Goal: Information Seeking & Learning: Check status

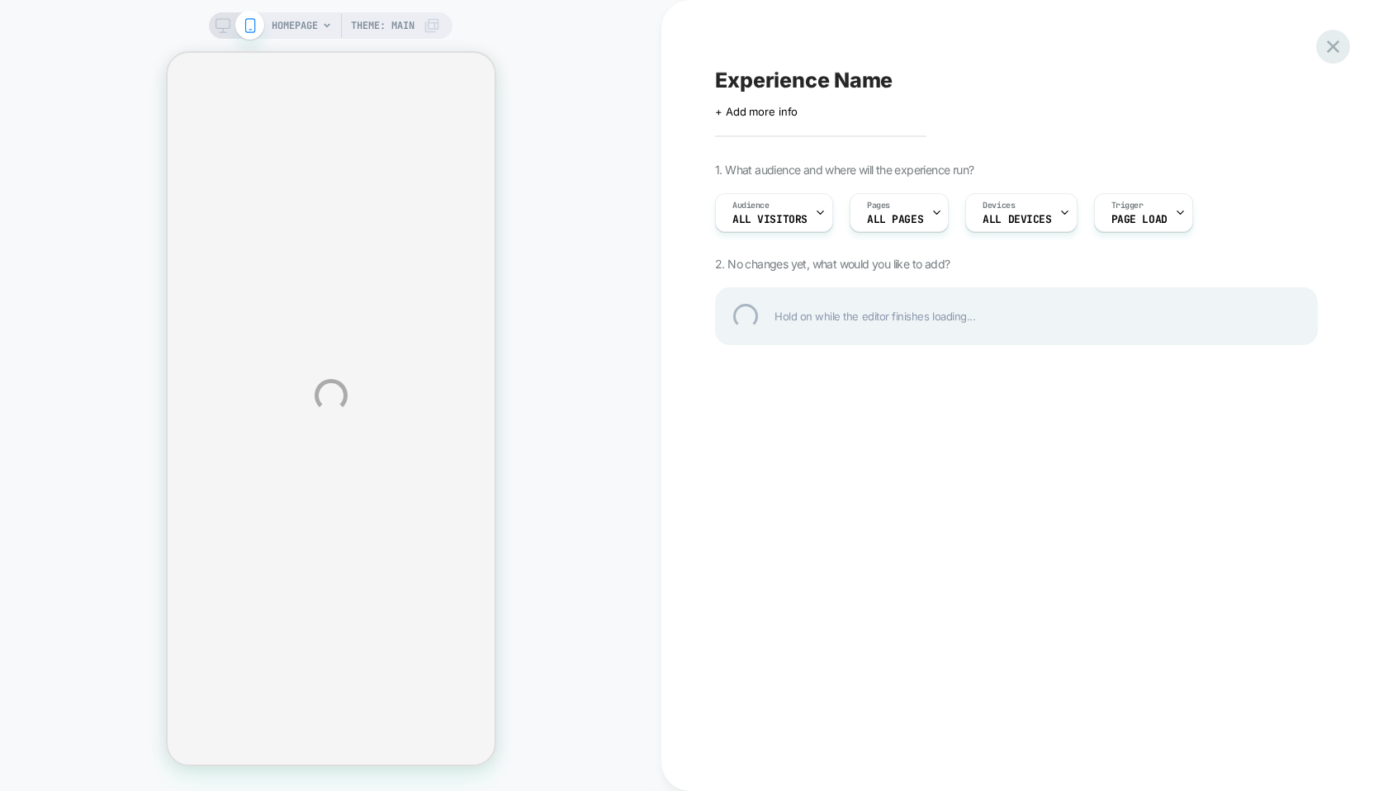
click at [1337, 49] on div at bounding box center [1333, 47] width 34 height 34
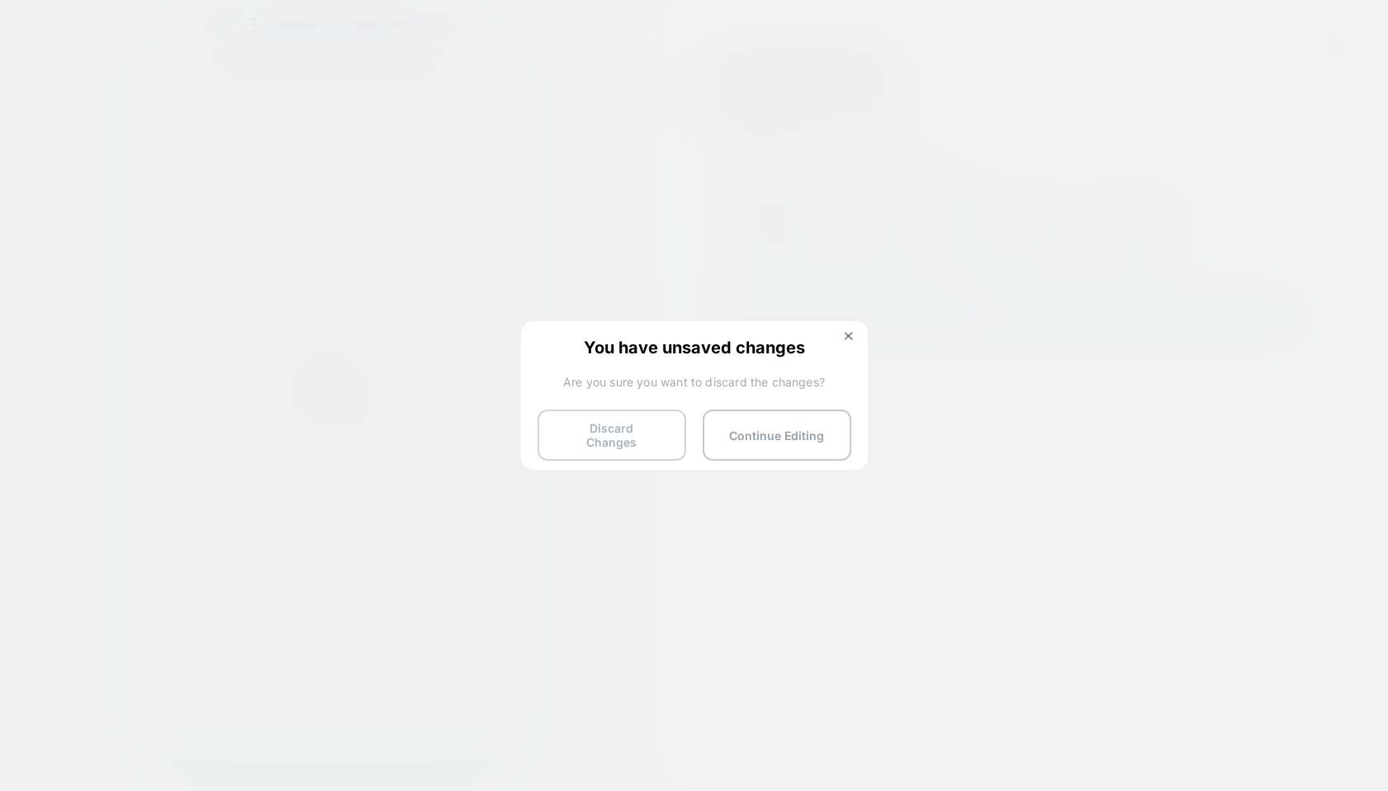
click at [616, 429] on button "Discard Changes" at bounding box center [611, 434] width 149 height 51
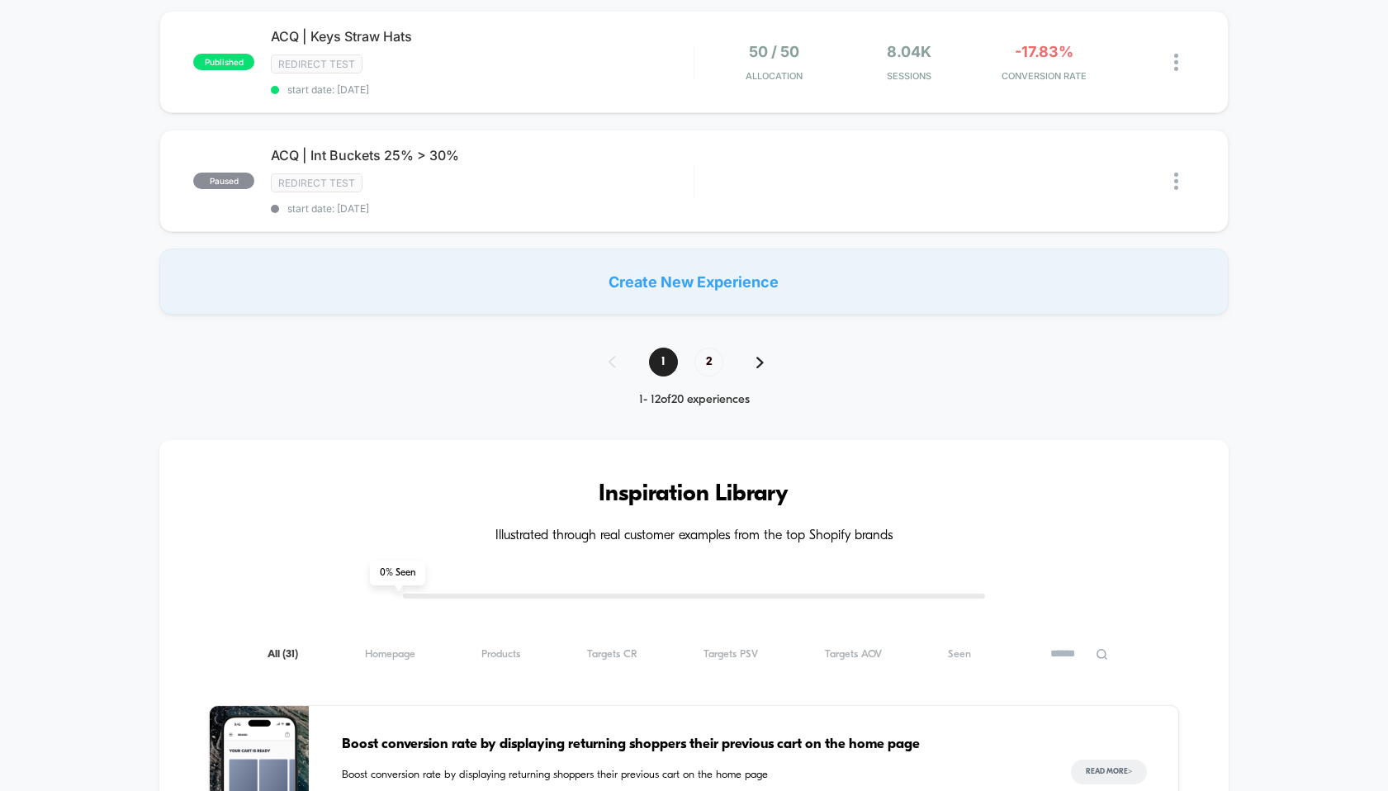
scroll to position [1010, 0]
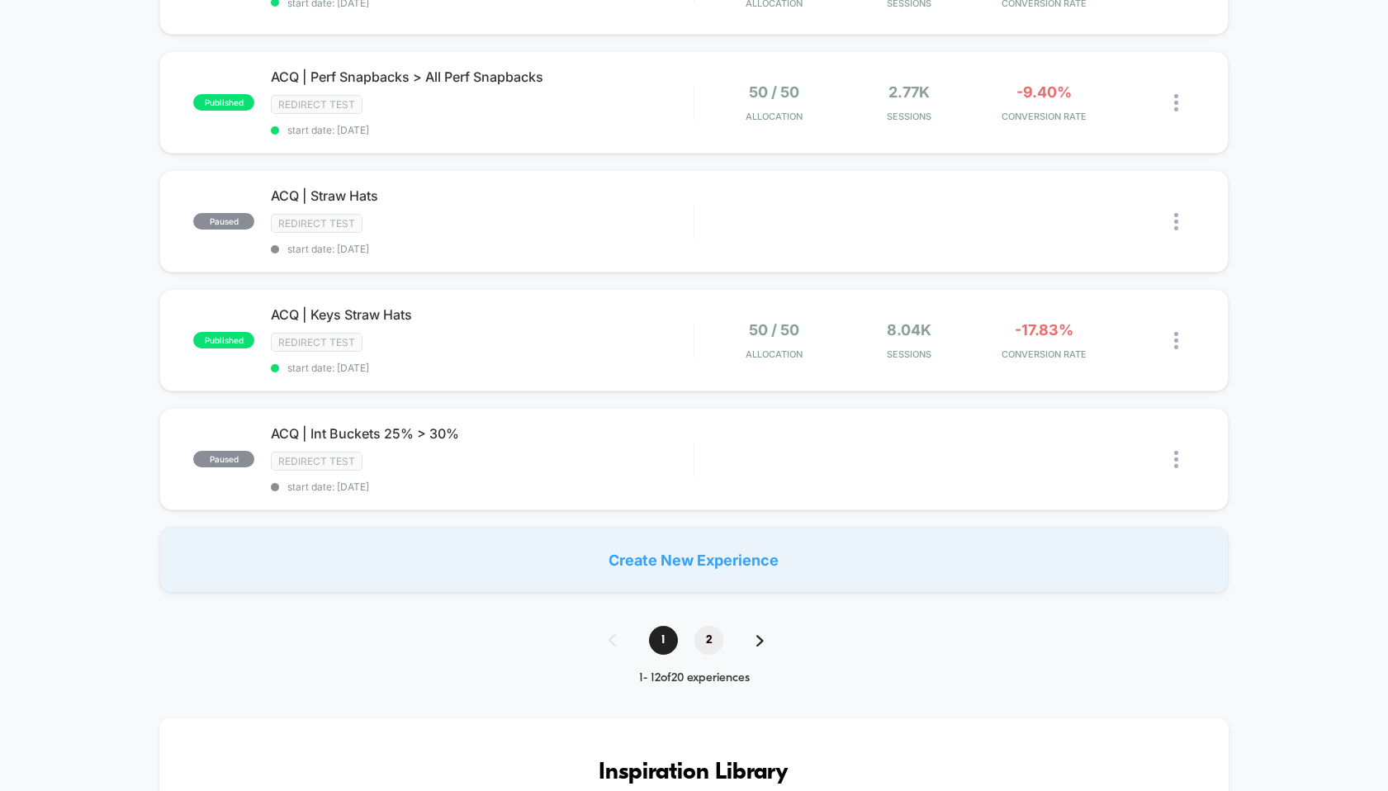
click at [708, 636] on span "2" at bounding box center [708, 640] width 29 height 29
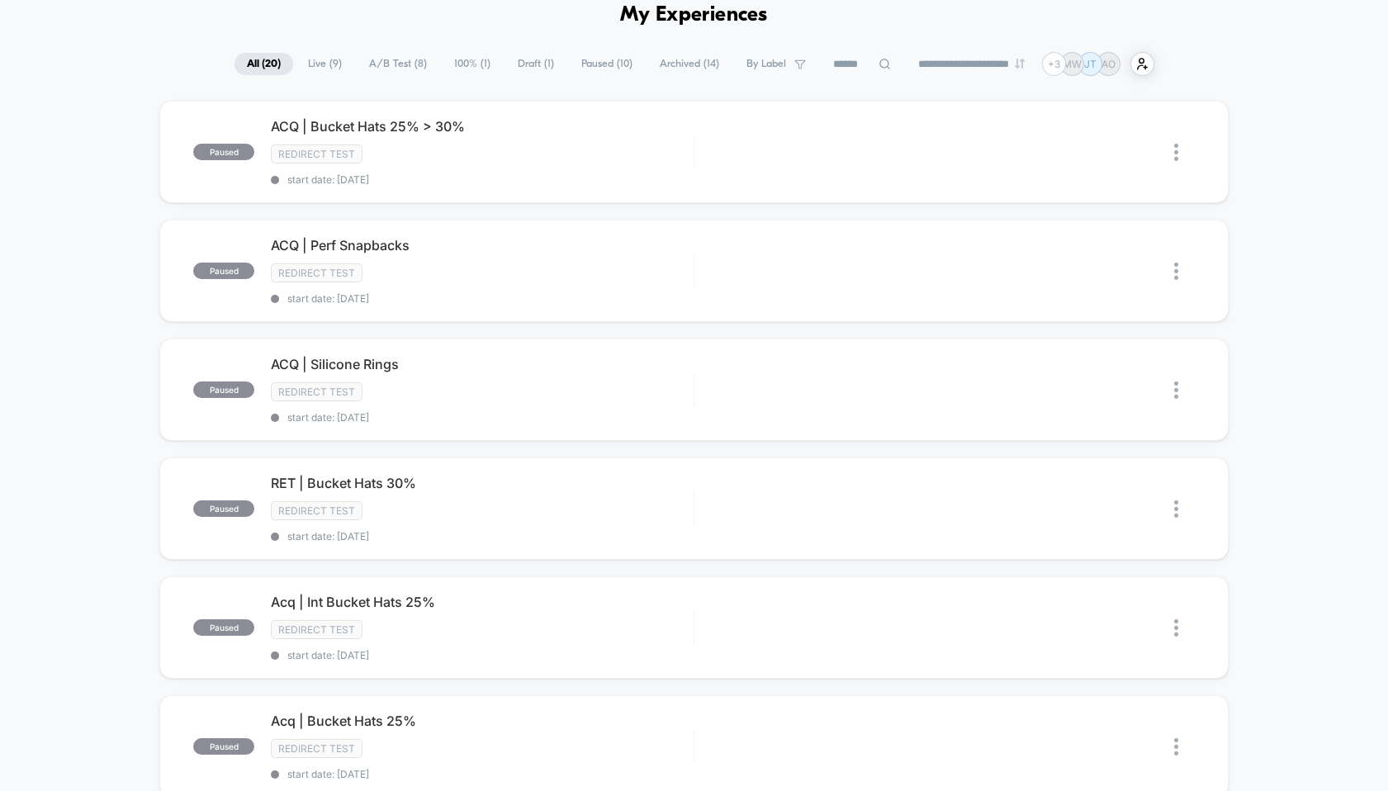
scroll to position [90, 0]
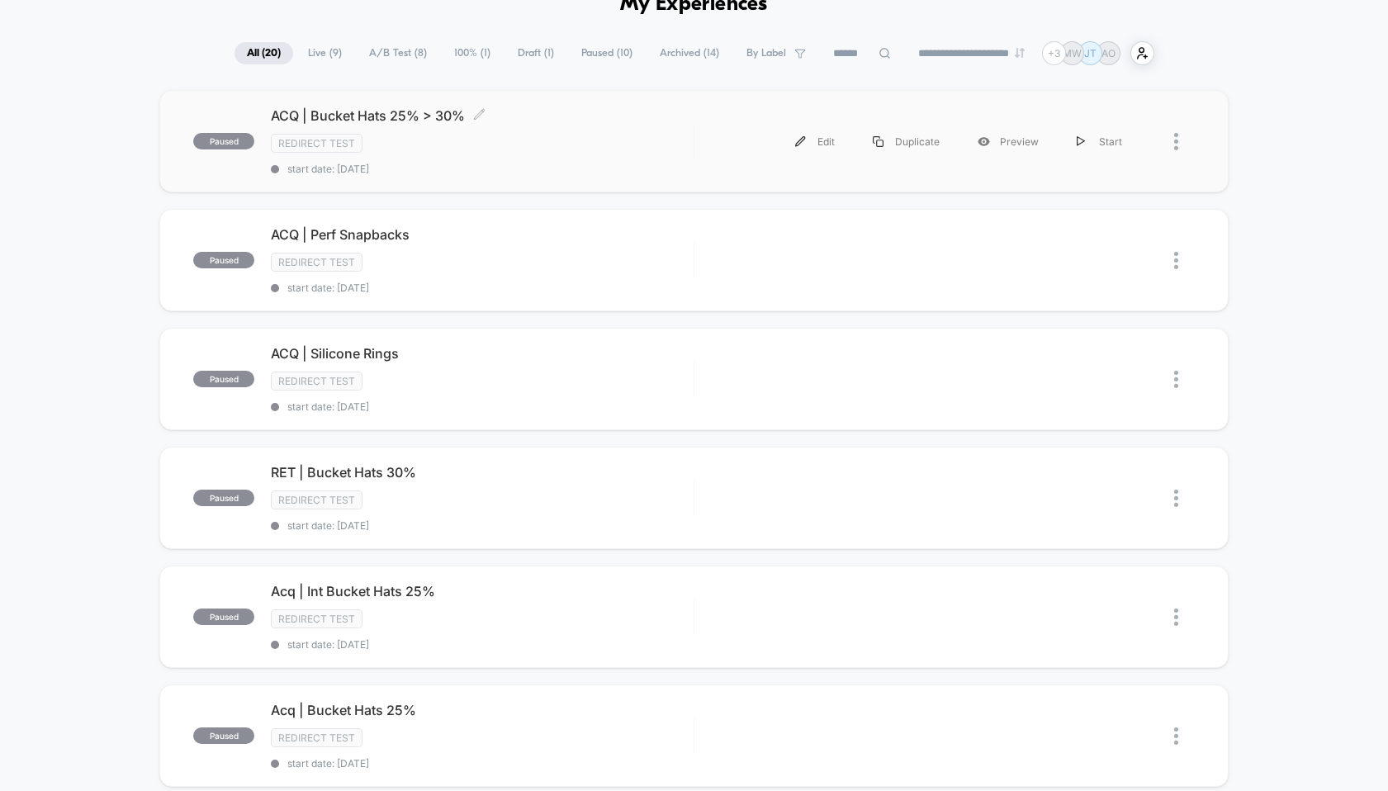
click at [368, 111] on span "ACQ | Bucket Hats 25% > 30% Click to edit experience details" at bounding box center [482, 115] width 422 height 17
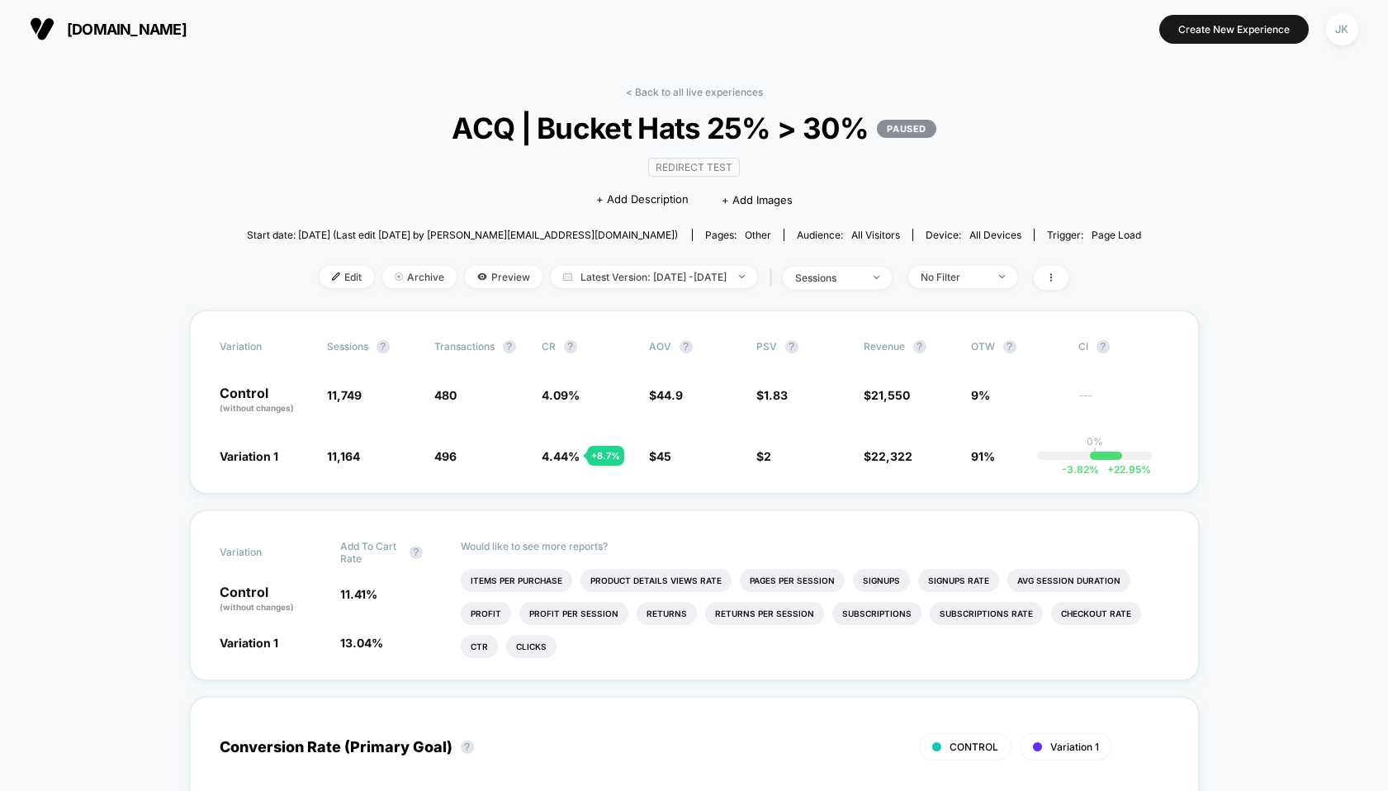
click at [693, 87] on link "< Back to all live experiences" at bounding box center [694, 92] width 137 height 12
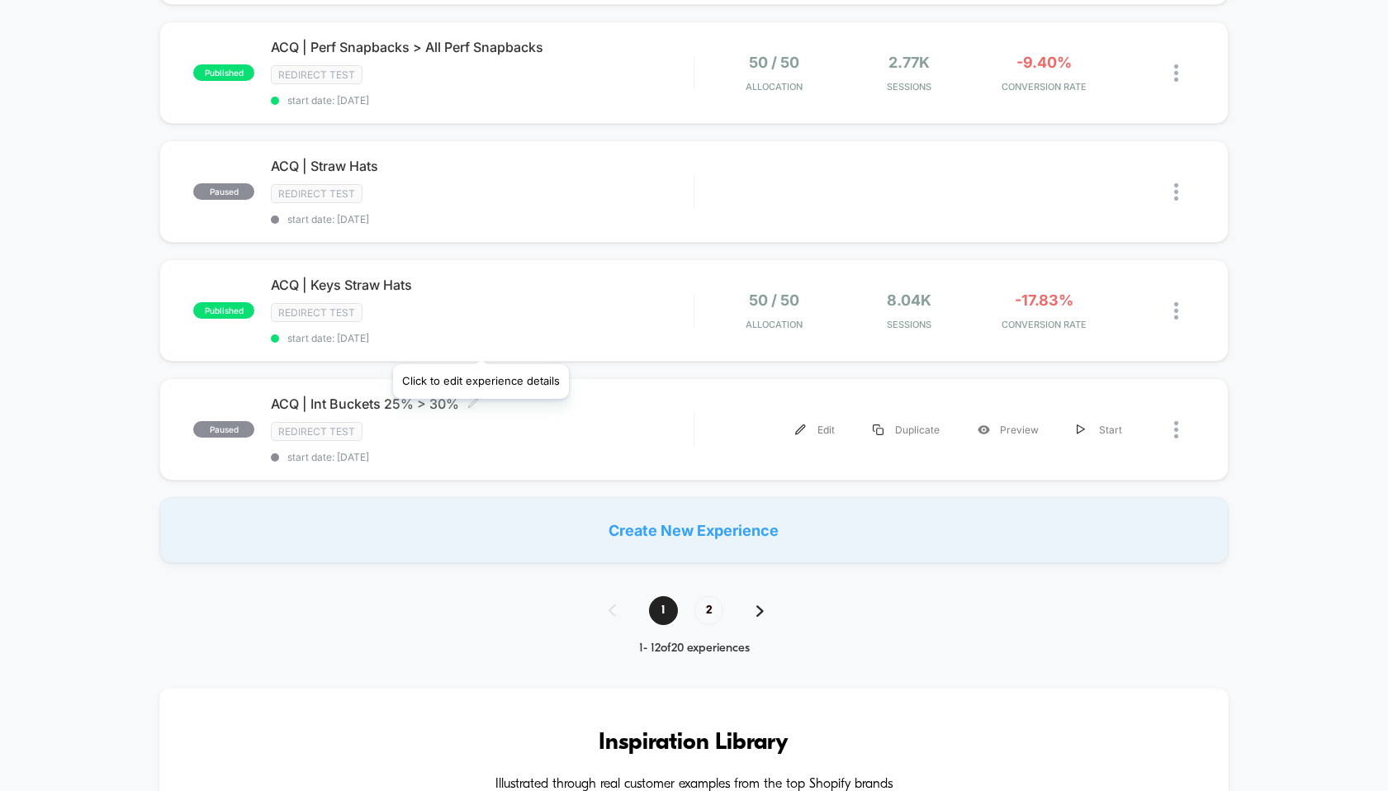
scroll to position [1094, 0]
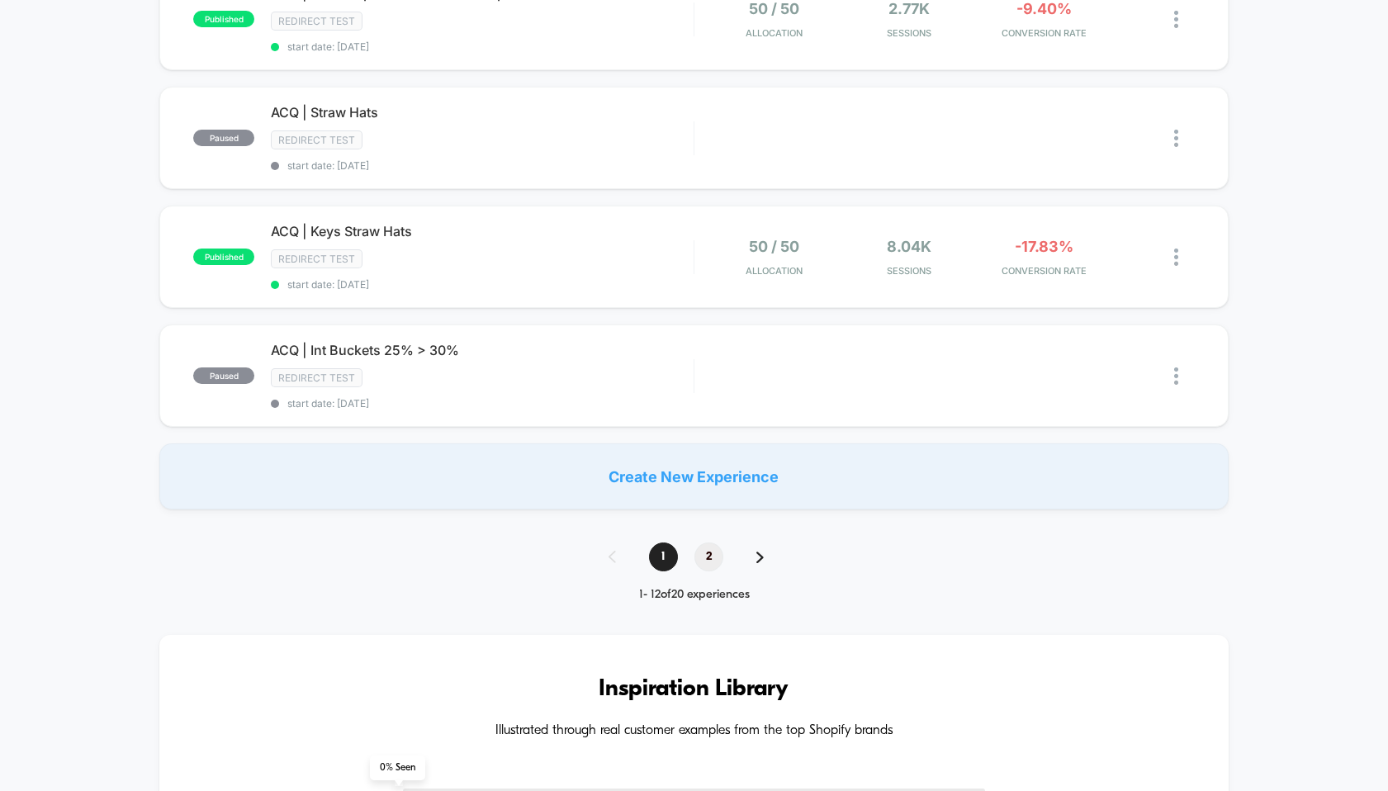
click at [707, 545] on span "2" at bounding box center [708, 556] width 29 height 29
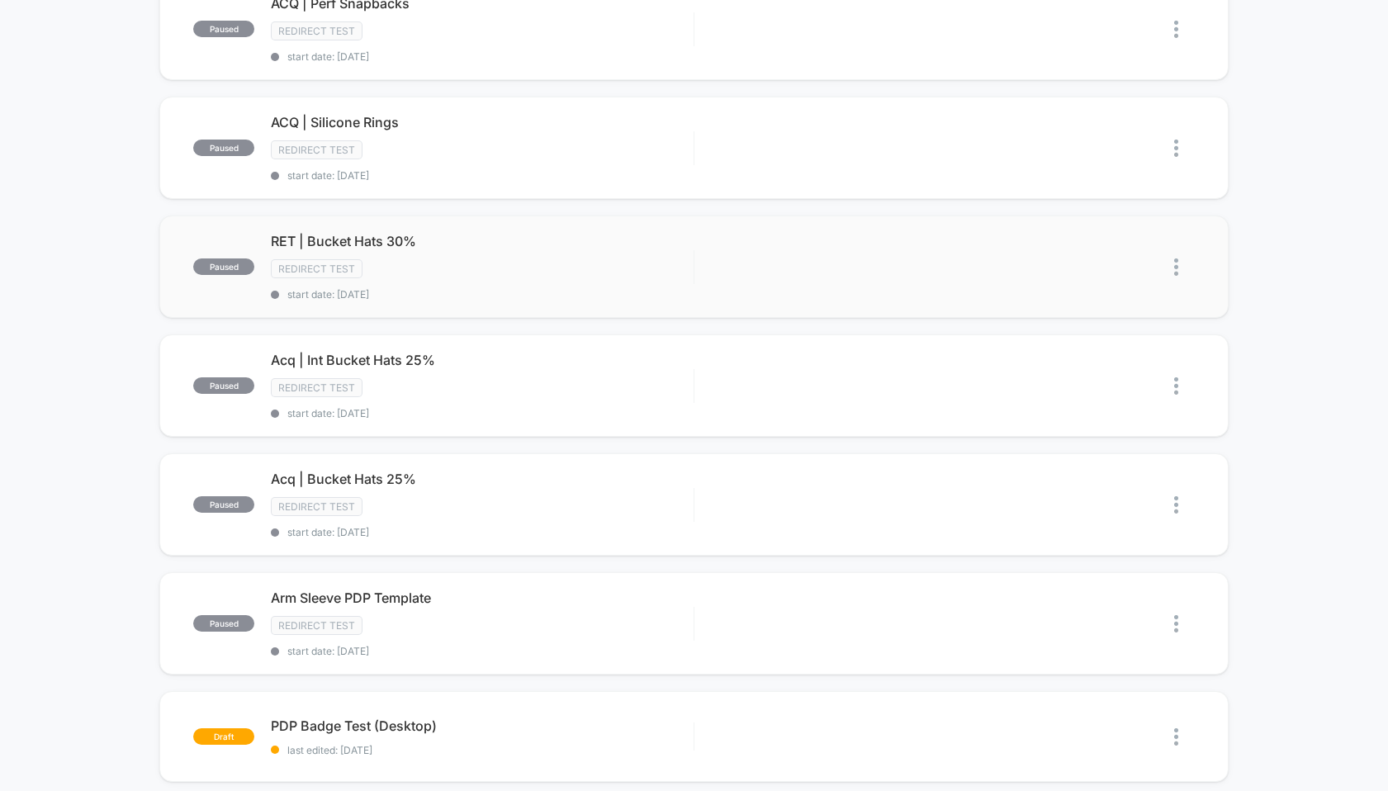
scroll to position [335, 0]
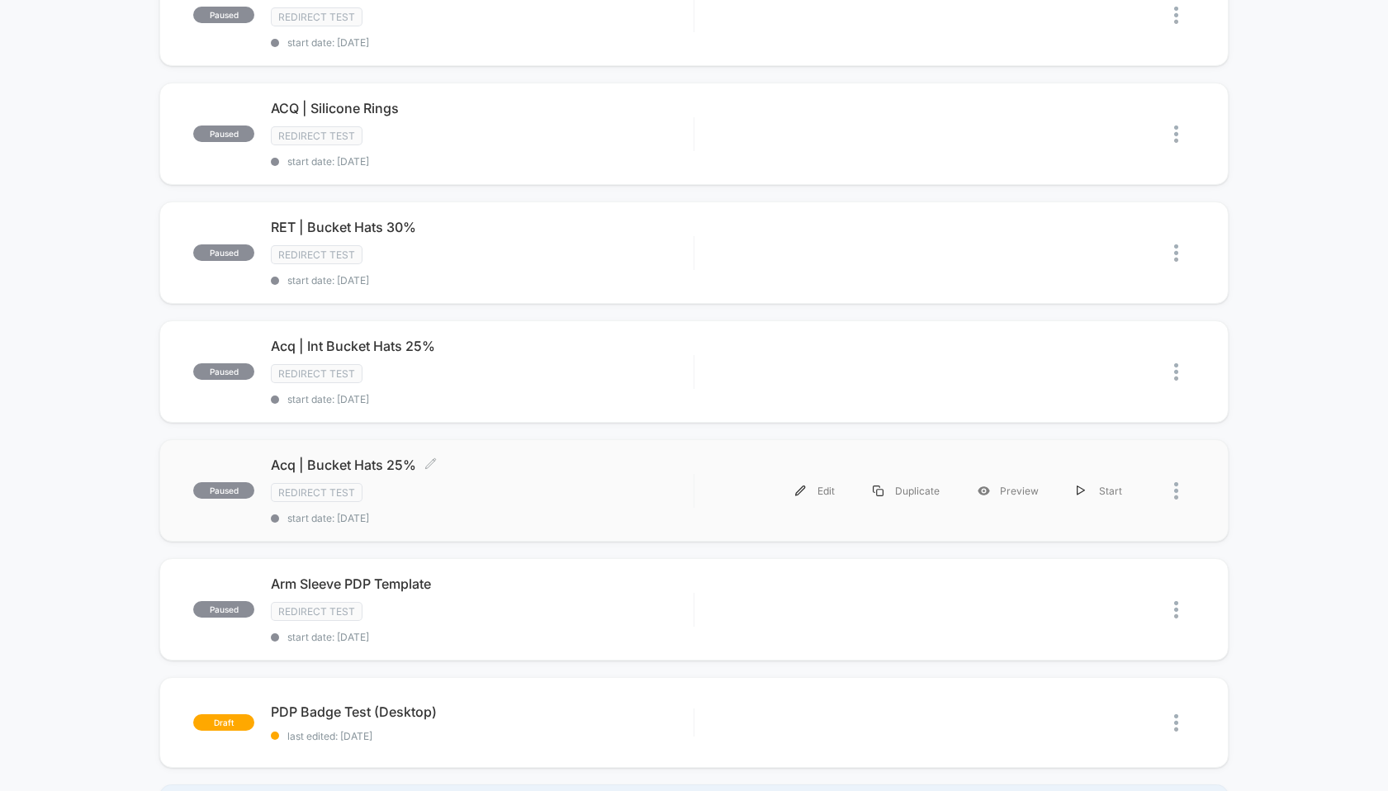
click at [381, 457] on span "Acq | Bucket Hats 25% Click to edit experience details" at bounding box center [482, 465] width 422 height 17
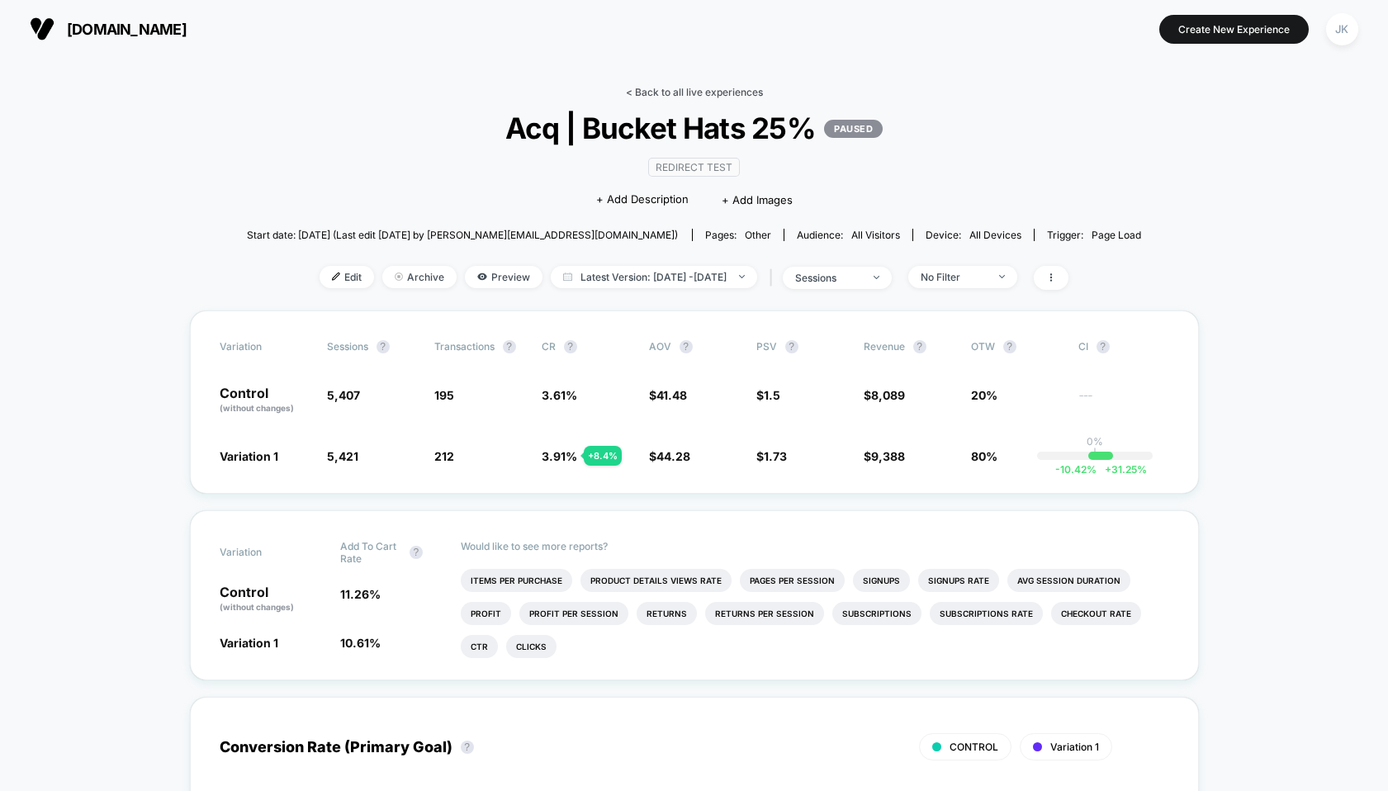
click at [669, 88] on link "< Back to all live experiences" at bounding box center [694, 92] width 137 height 12
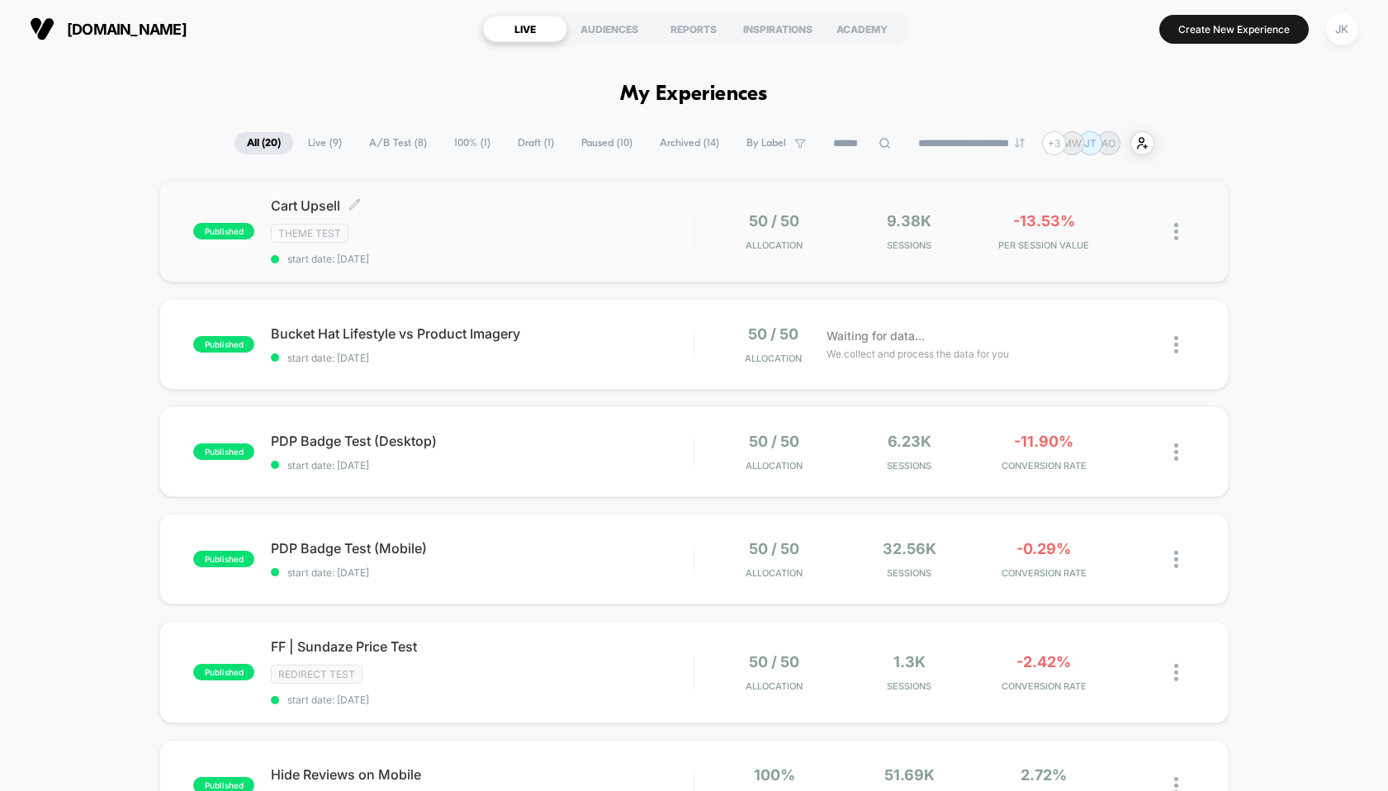
click at [425, 236] on div "Theme Test" at bounding box center [482, 233] width 422 height 19
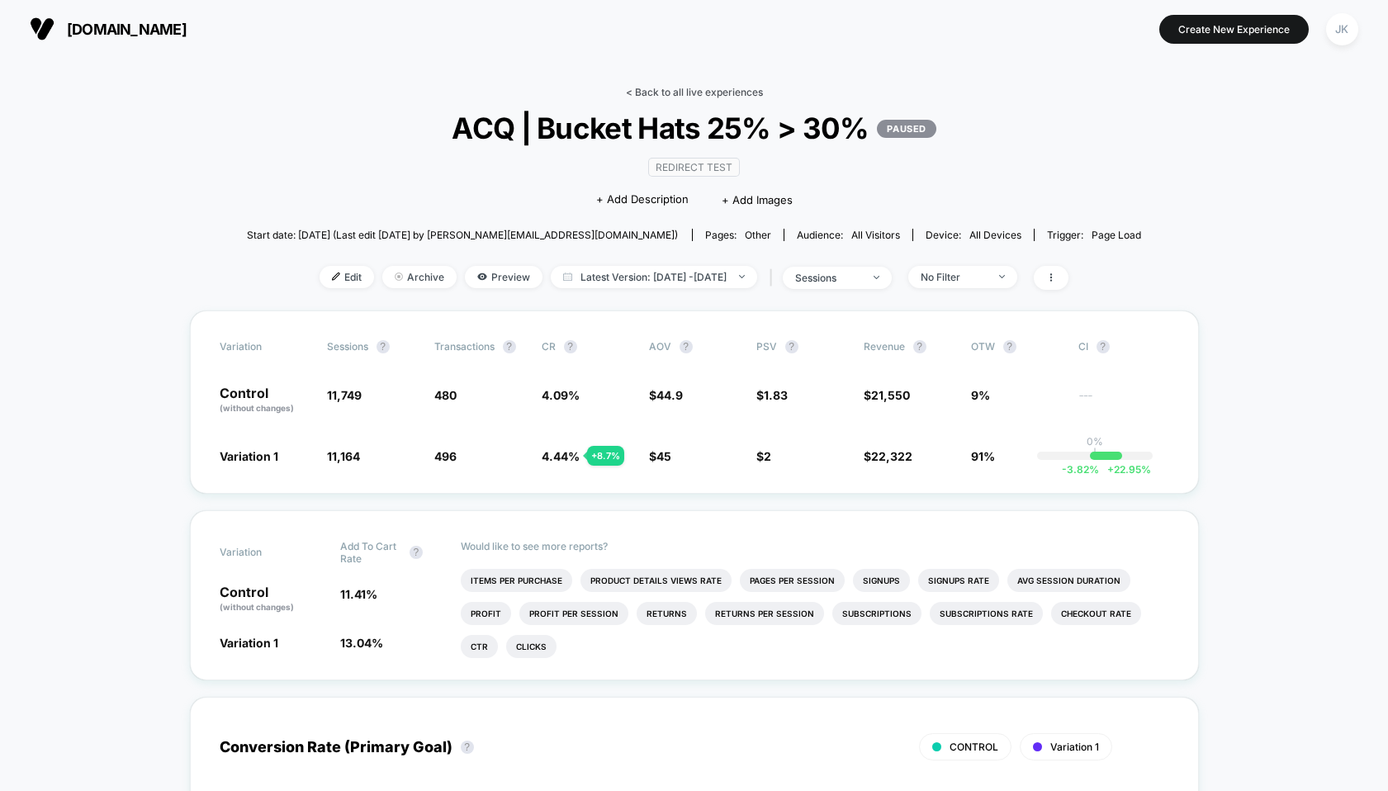
click at [682, 86] on link "< Back to all live experiences" at bounding box center [694, 92] width 137 height 12
